Goal: Task Accomplishment & Management: Use online tool/utility

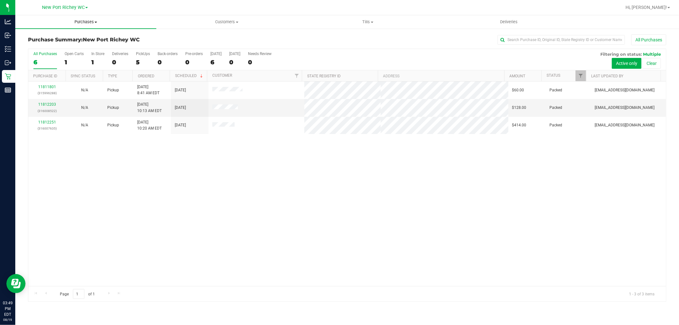
click at [80, 20] on span "Purchases" at bounding box center [85, 22] width 141 height 6
click at [79, 47] on li "Fulfillment" at bounding box center [85, 46] width 141 height 8
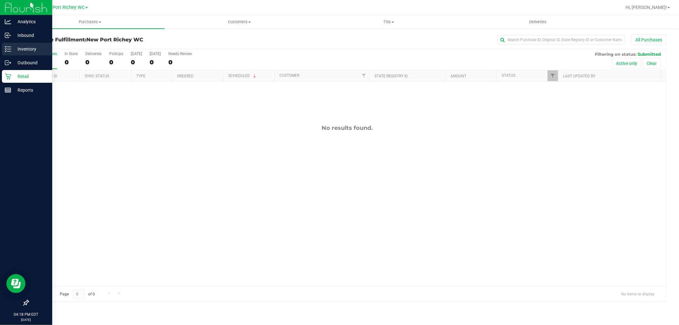
click at [18, 51] on p "Inventory" at bounding box center [30, 49] width 38 height 8
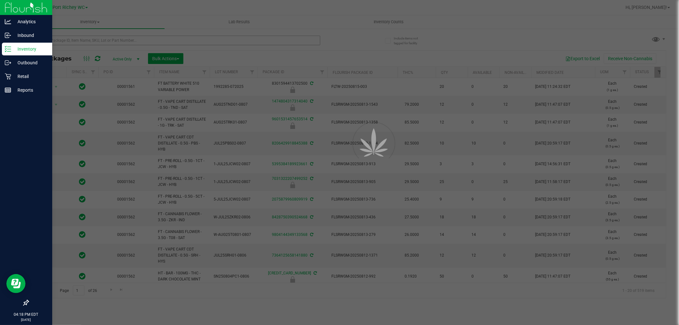
click at [134, 39] on div at bounding box center [339, 162] width 679 height 325
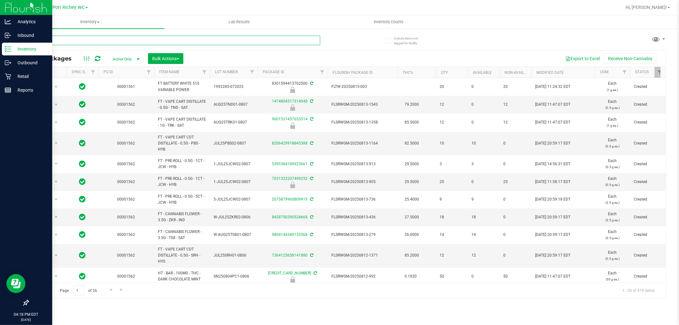
click at [134, 39] on input "text" at bounding box center [174, 41] width 292 height 10
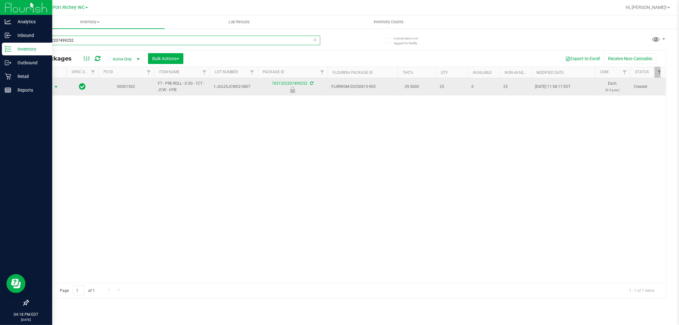
type input "7031322207499252"
click at [52, 83] on span "select" at bounding box center [56, 86] width 8 height 9
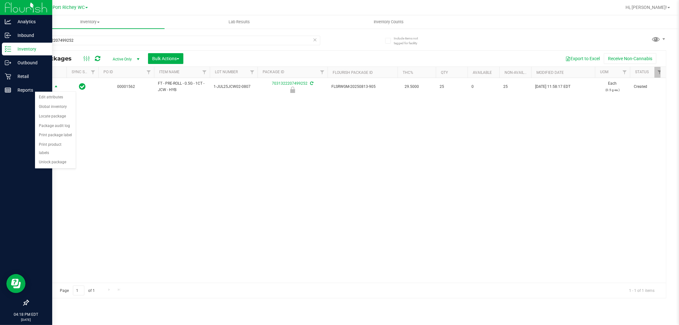
click at [145, 175] on div "Action Action Edit attributes Global inventory Locate package Package audit log…" at bounding box center [346, 180] width 637 height 205
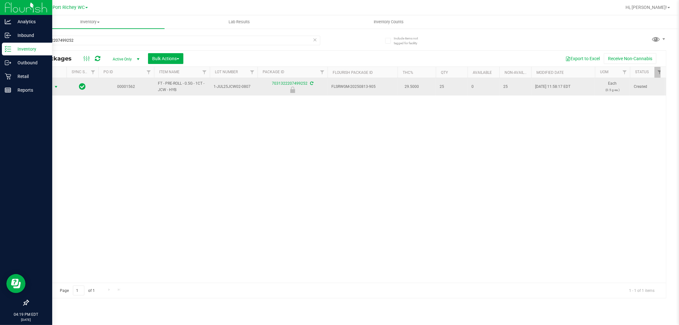
click at [55, 85] on span "select" at bounding box center [55, 86] width 5 height 5
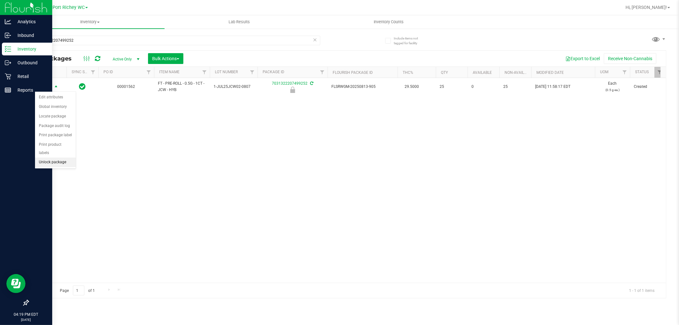
click at [47, 166] on li "Unlock package" at bounding box center [55, 162] width 41 height 10
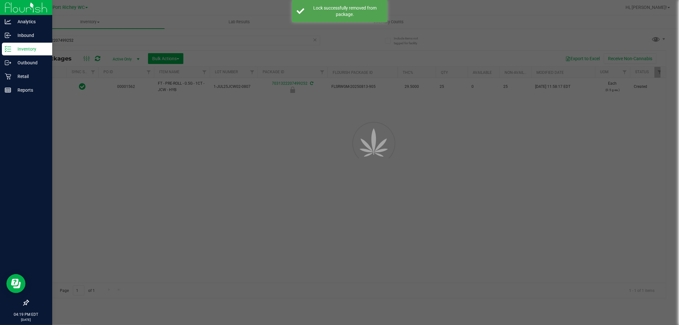
click at [138, 192] on div at bounding box center [339, 162] width 679 height 325
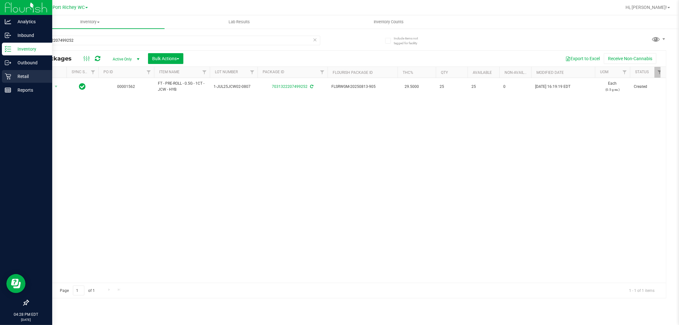
click at [10, 74] on icon at bounding box center [8, 76] width 6 height 6
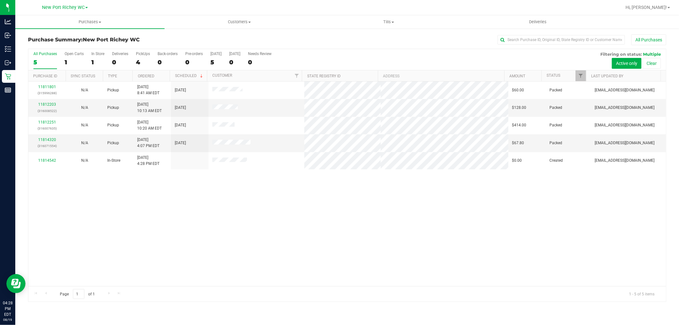
click at [233, 230] on div "11811801 (315996288) N/A Pickup [DATE] 8:41 AM EDT 8/19/2025 $60.00 Packed [EMA…" at bounding box center [346, 183] width 637 height 205
